Goal: Task Accomplishment & Management: Use online tool/utility

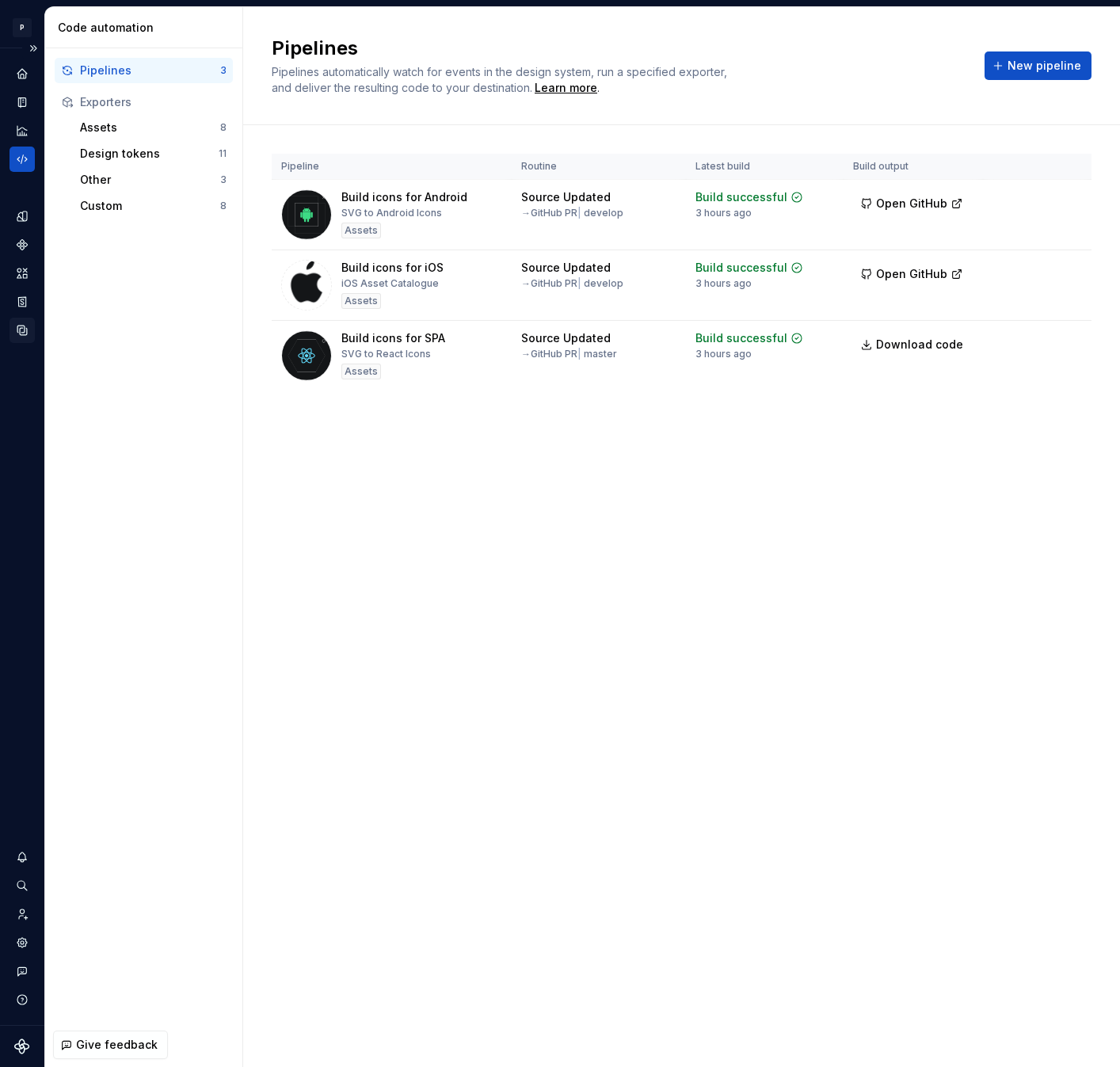
click at [26, 332] on icon "Data sources" at bounding box center [23, 331] width 10 height 10
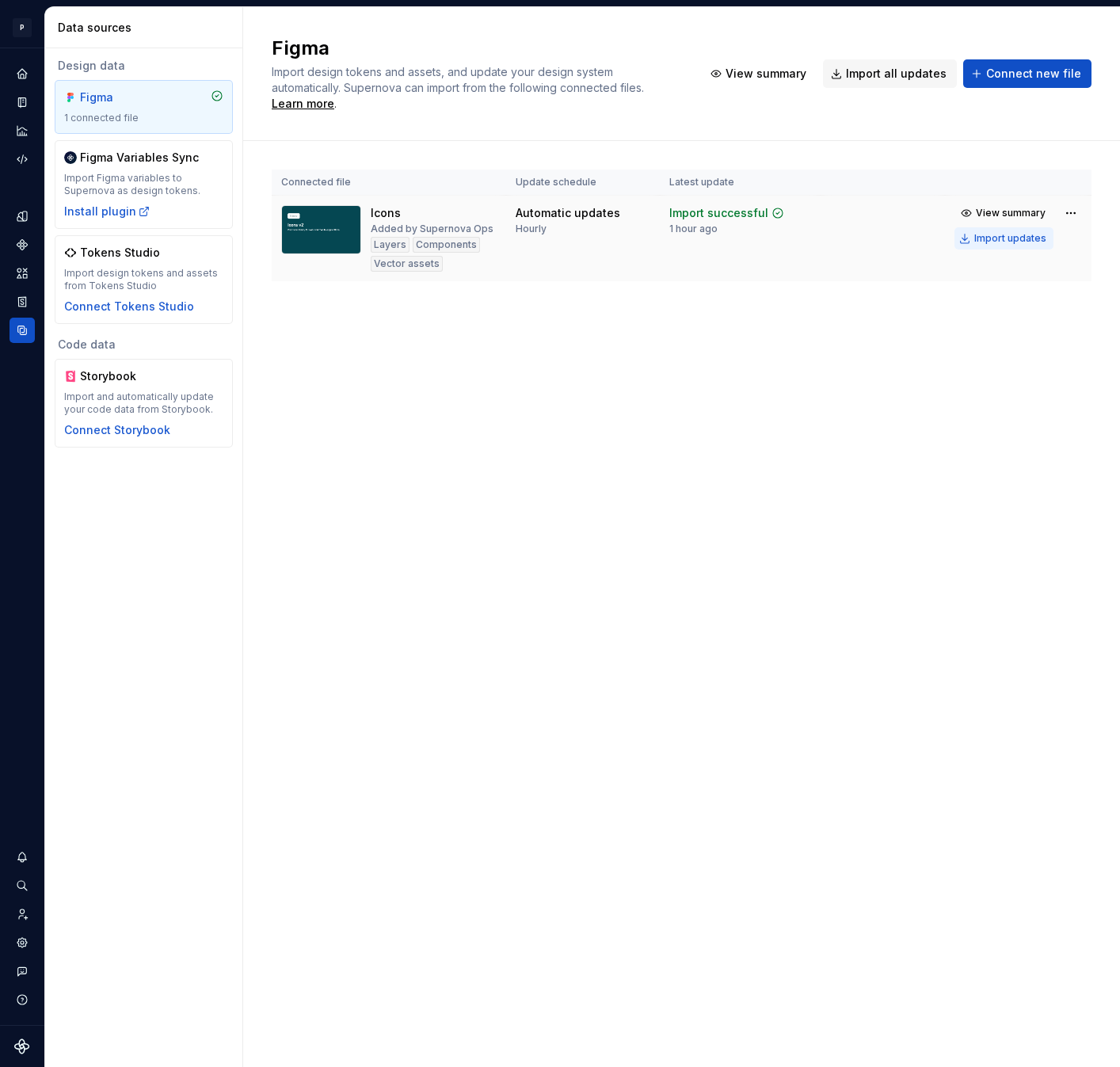
click at [1019, 232] on div "Import updates" at bounding box center [1011, 238] width 72 height 13
click at [20, 163] on icon "Code automation" at bounding box center [23, 159] width 14 height 14
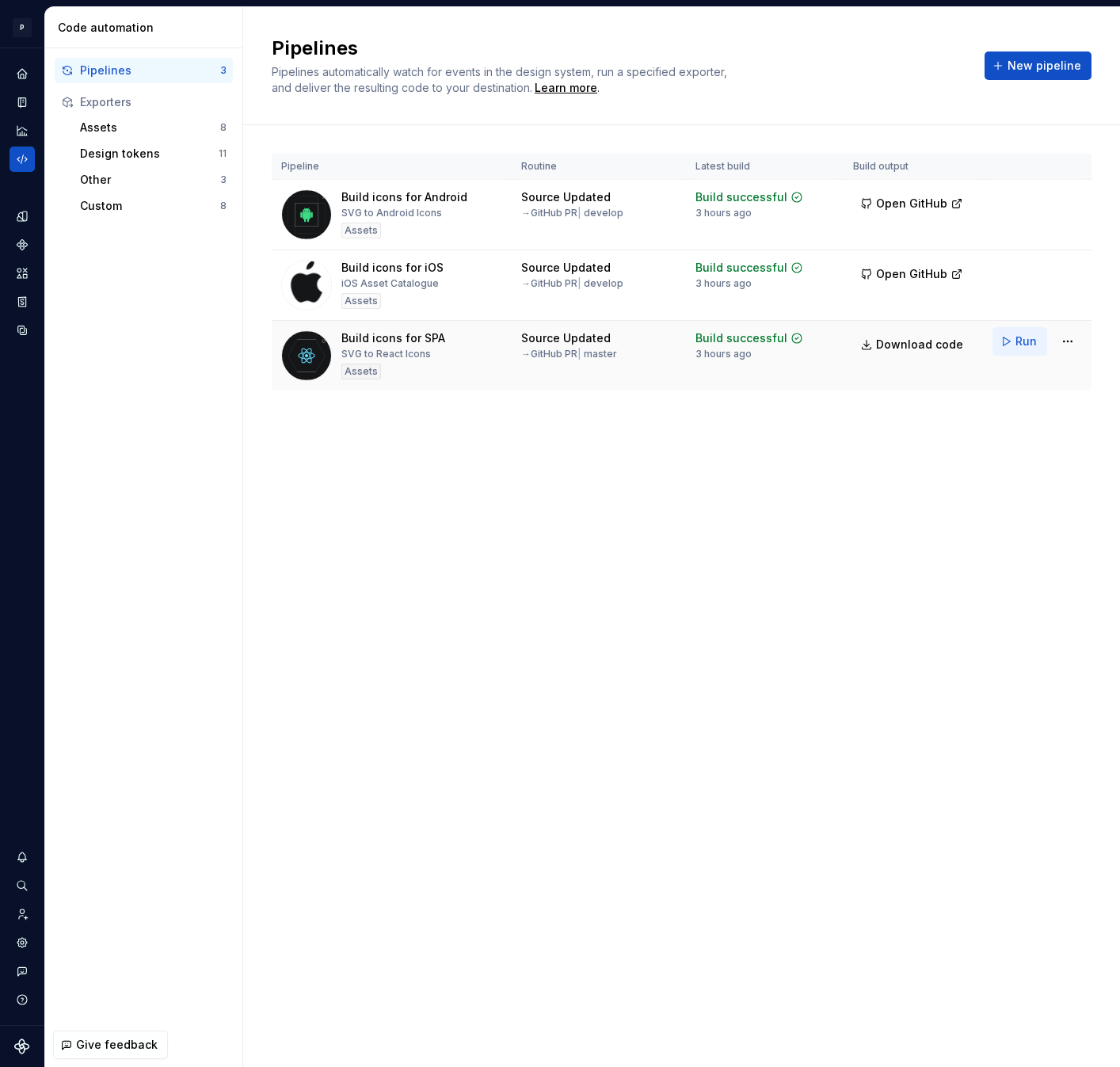
click at [1031, 340] on span "Run" at bounding box center [1026, 342] width 22 height 16
click at [1022, 274] on span "Run" at bounding box center [1026, 271] width 22 height 16
click at [1019, 200] on span "Run" at bounding box center [1026, 200] width 22 height 16
